Goal: Information Seeking & Learning: Learn about a topic

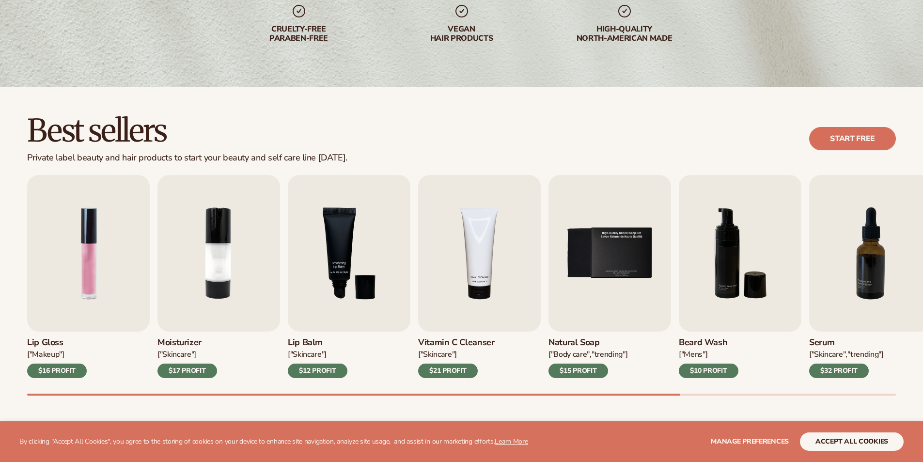
scroll to position [194, 0]
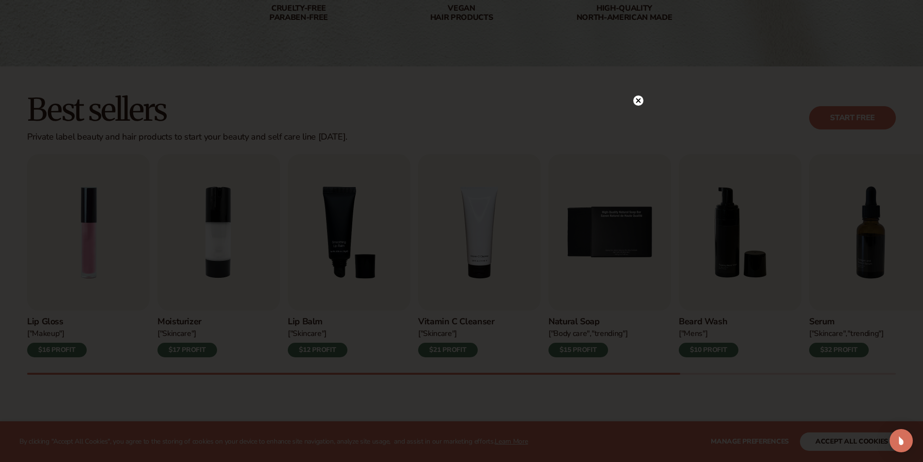
click at [635, 100] on circle at bounding box center [638, 100] width 10 height 10
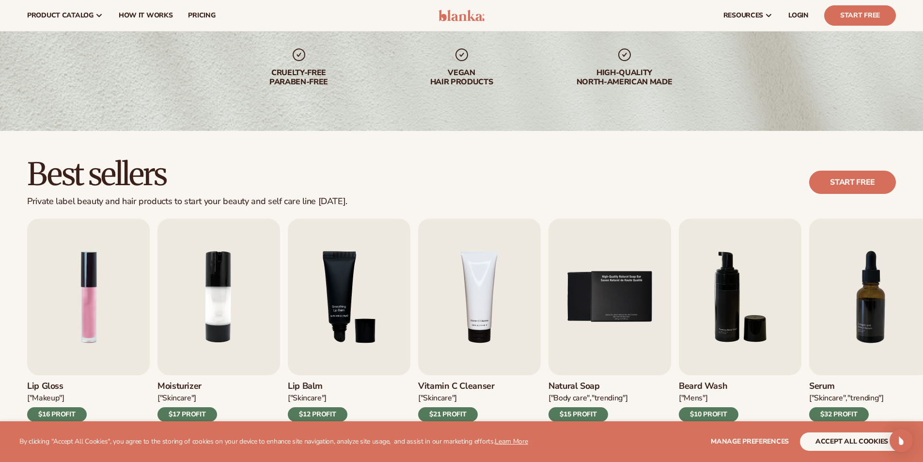
scroll to position [0, 0]
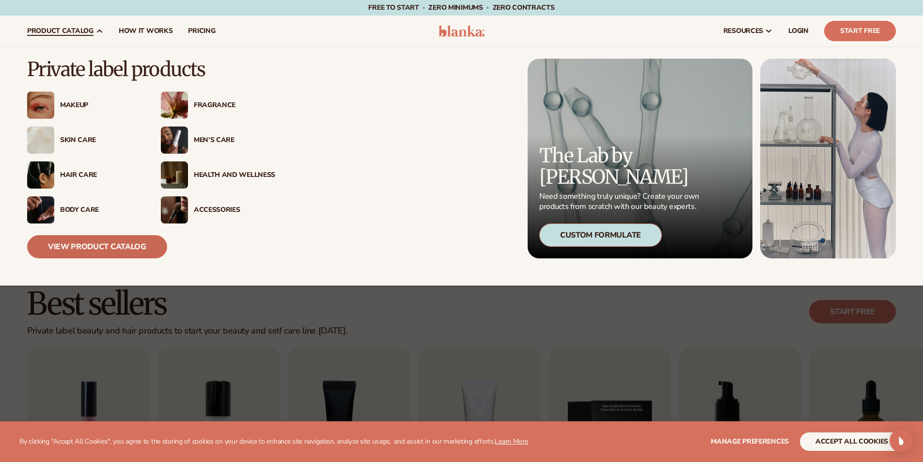
click at [143, 248] on link "View Product Catalog" at bounding box center [97, 246] width 140 height 23
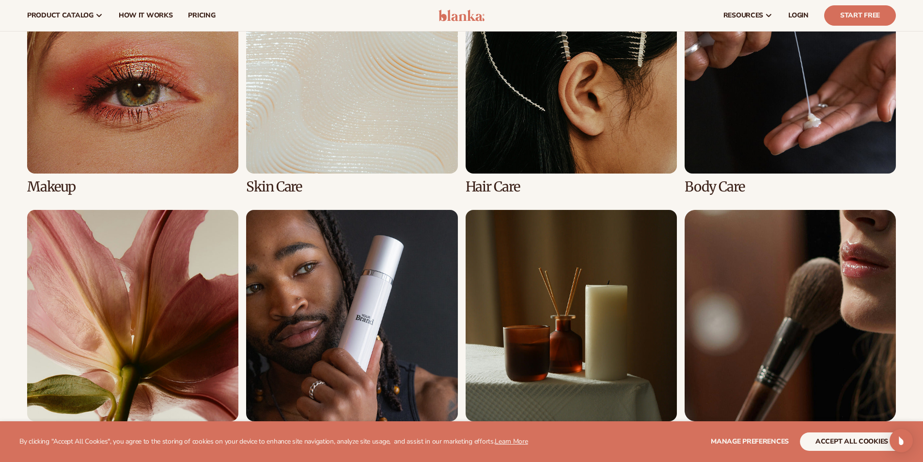
scroll to position [743, 0]
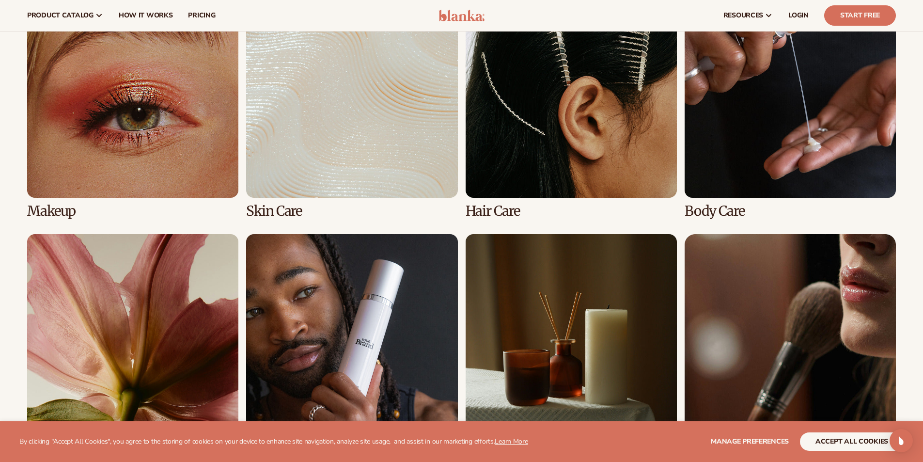
click at [556, 184] on link "3 / 8" at bounding box center [571, 102] width 211 height 232
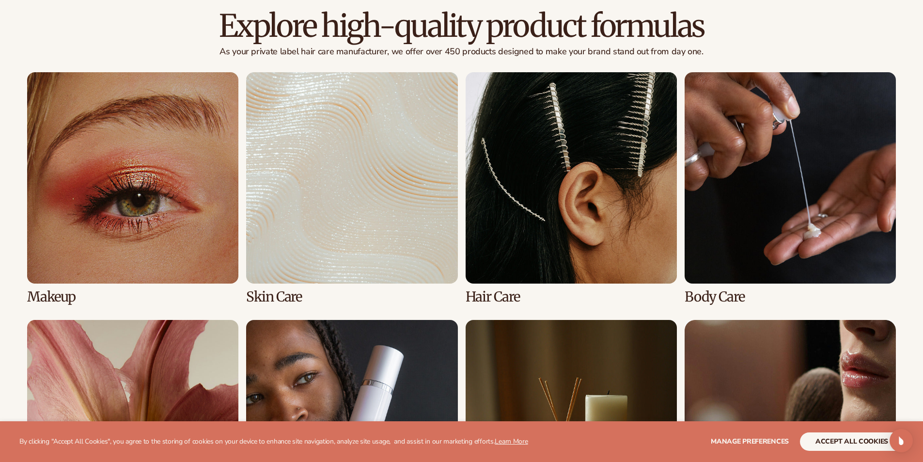
scroll to position [775, 0]
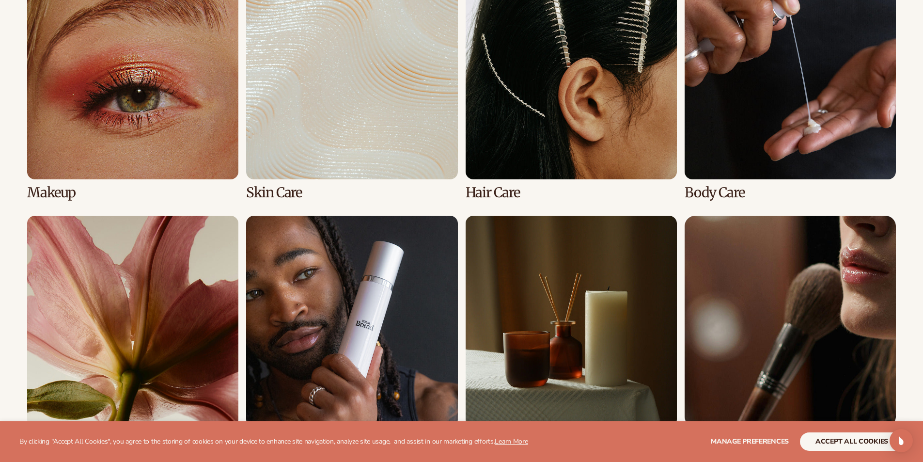
click at [533, 110] on link "3 / 8" at bounding box center [571, 84] width 211 height 232
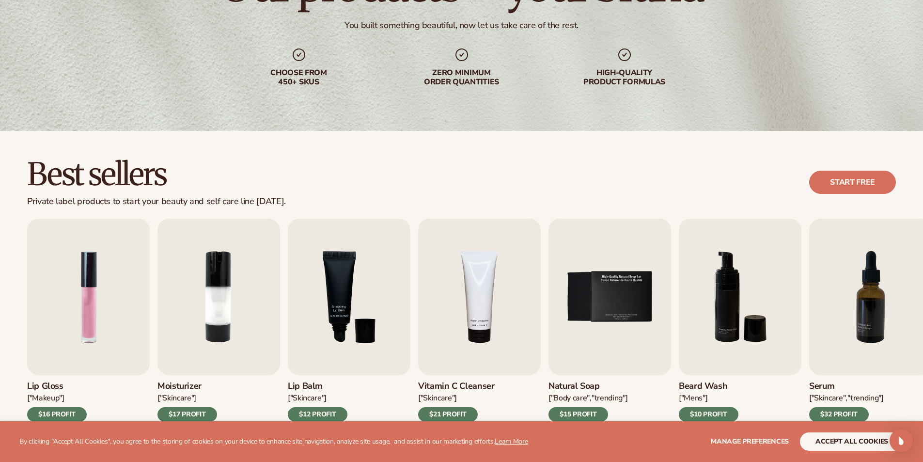
scroll to position [194, 0]
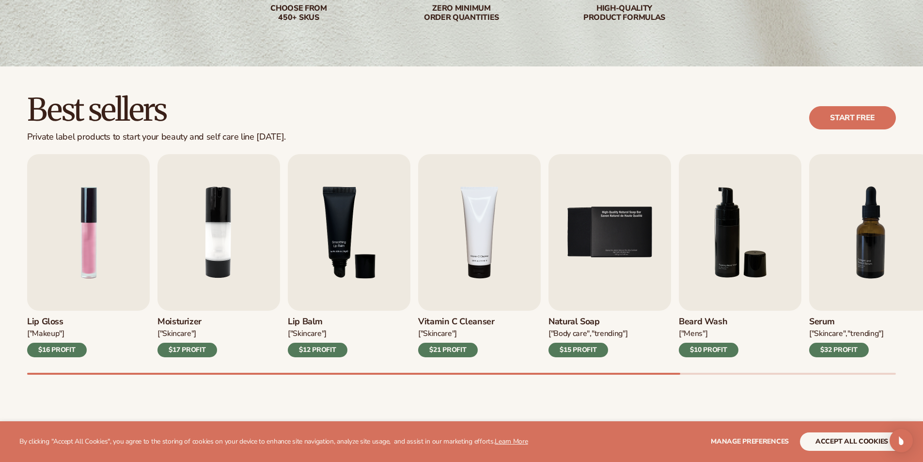
drag, startPoint x: 396, startPoint y: 372, endPoint x: 513, endPoint y: 371, distance: 116.3
click at [480, 372] on div "Lip Gloss ["MAKEUP"] $16 PROFIT Moisturizer ["SKINCARE"] $17 PROFIT Lip Balm ["…" at bounding box center [475, 264] width 896 height 220
click at [626, 119] on div "Best sellers Private label products to start your beauty and self care line tod…" at bounding box center [461, 118] width 869 height 49
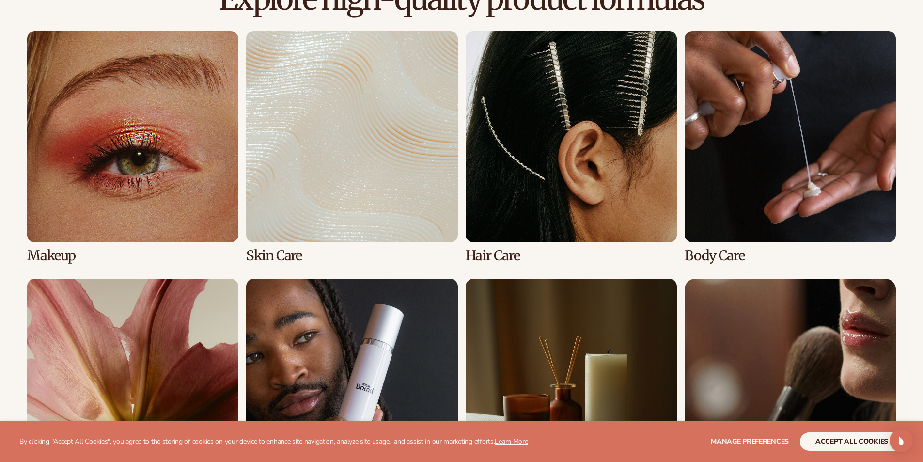
scroll to position [743, 0]
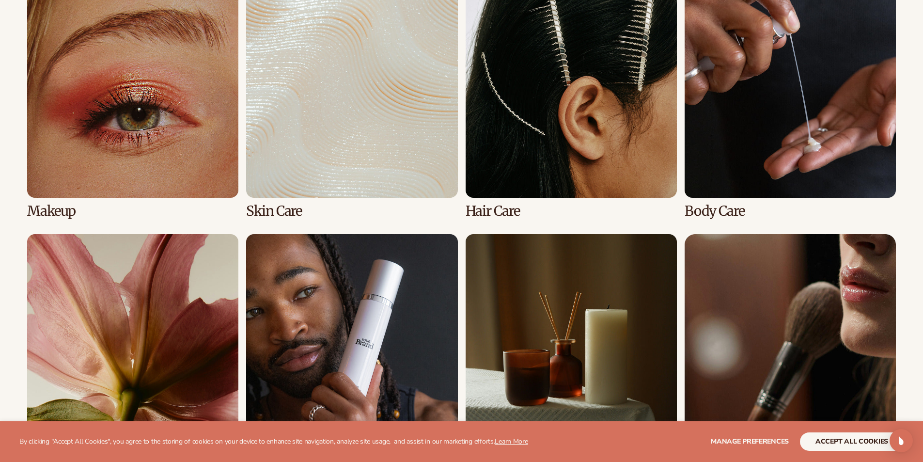
click at [500, 212] on link "3 / 8" at bounding box center [571, 102] width 211 height 232
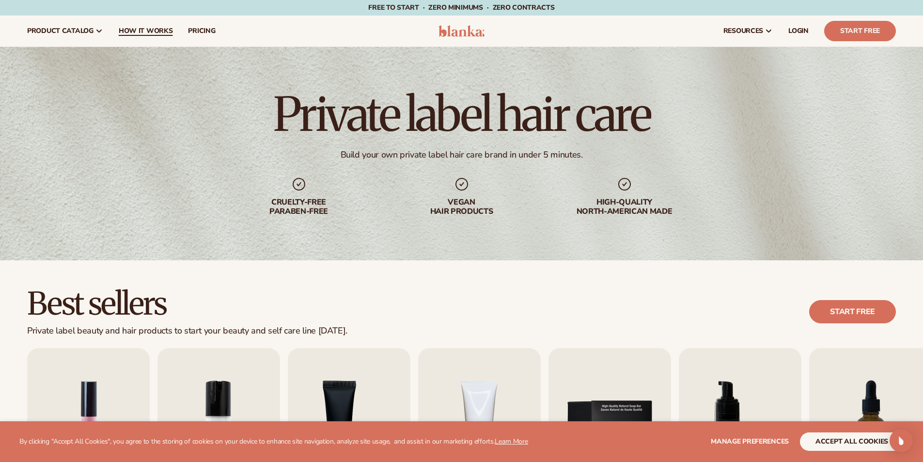
click at [150, 36] on link "How It Works" at bounding box center [146, 31] width 70 height 31
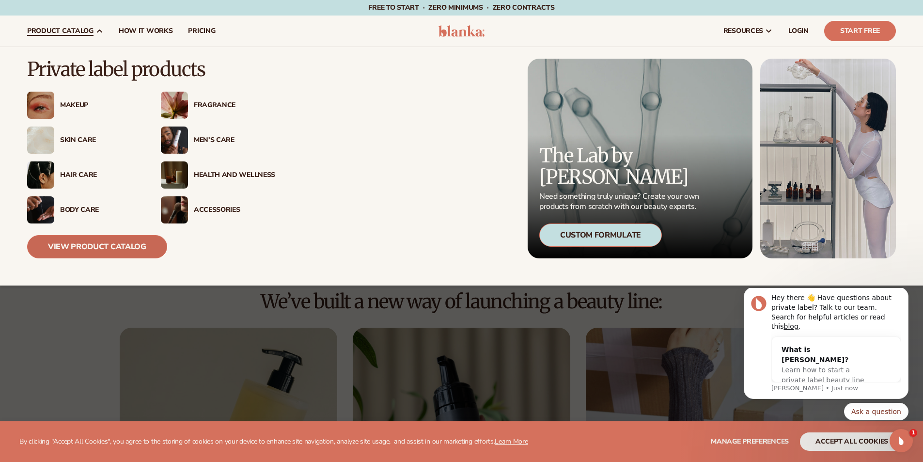
click at [125, 249] on link "View Product Catalog" at bounding box center [97, 246] width 140 height 23
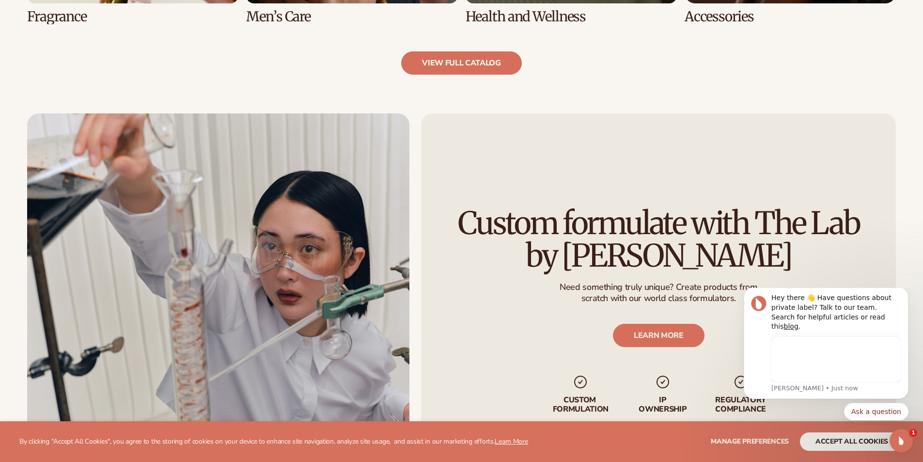
scroll to position [1195, 0]
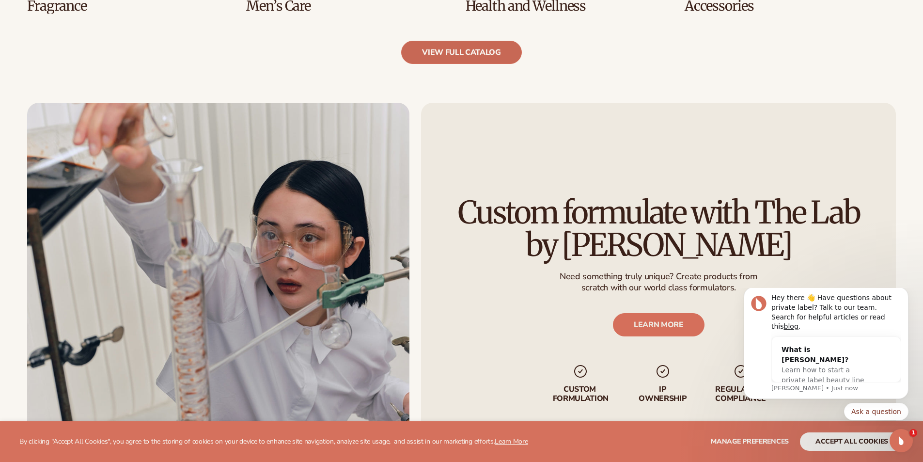
click at [492, 60] on link "view full catalog" at bounding box center [461, 52] width 121 height 23
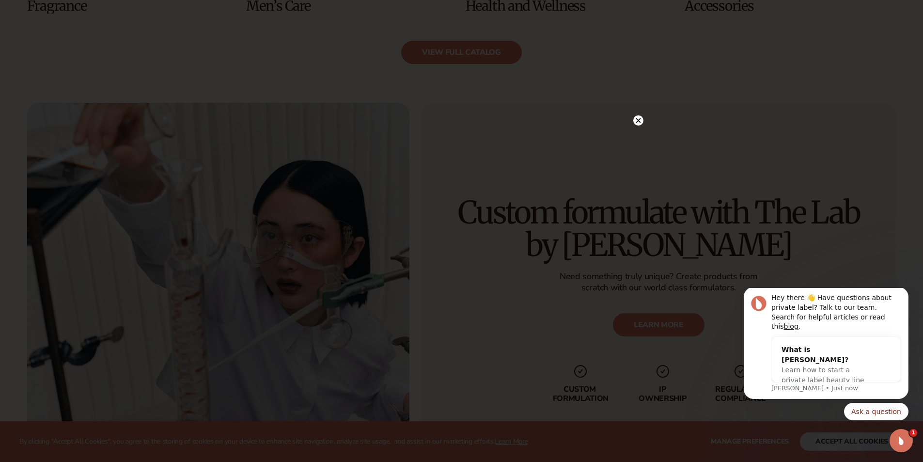
click at [640, 121] on circle at bounding box center [638, 120] width 10 height 10
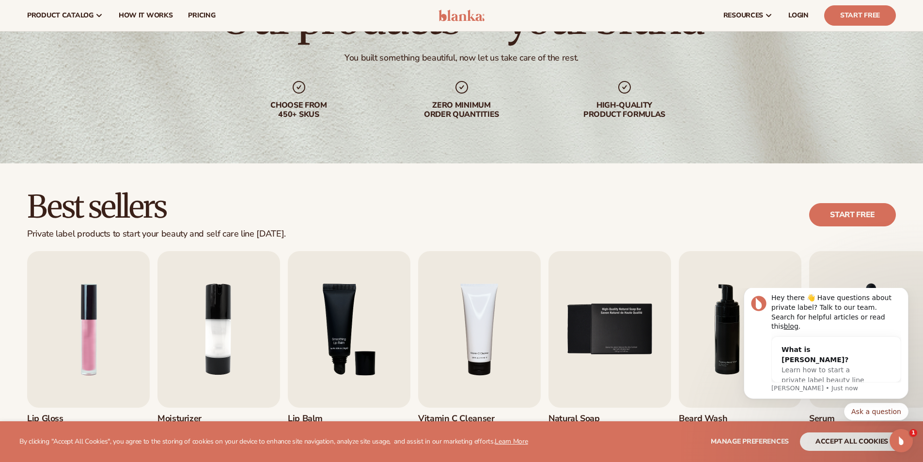
scroll to position [0, 0]
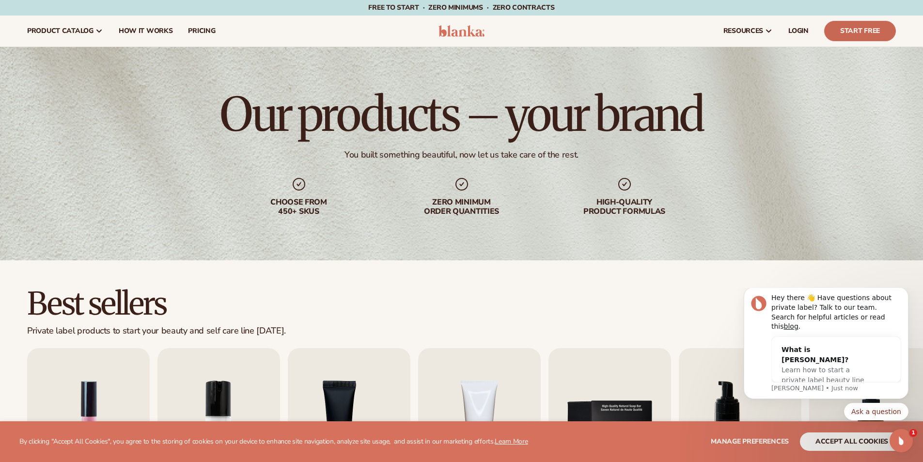
click at [878, 30] on link "Start Free" at bounding box center [860, 31] width 72 height 20
